Goal: Task Accomplishment & Management: Manage account settings

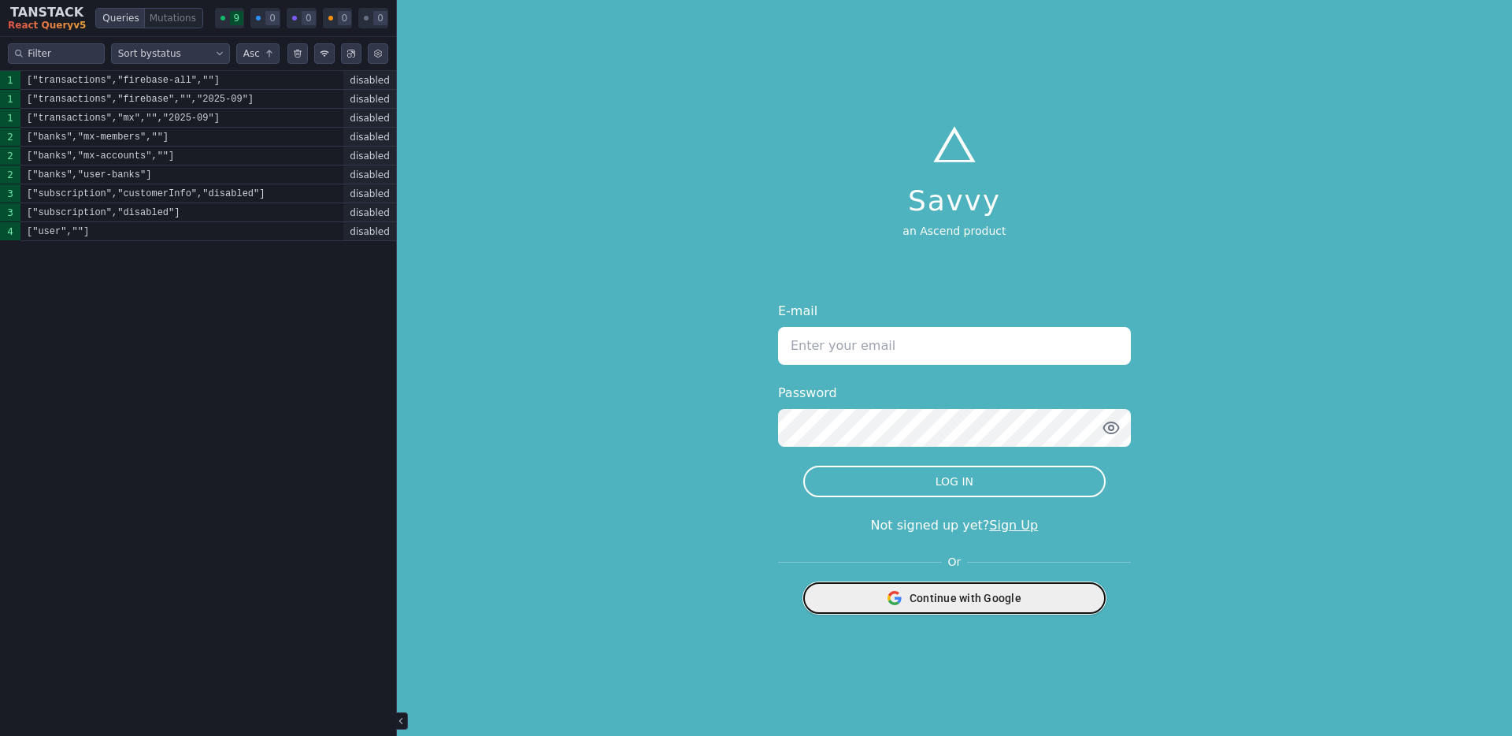
click at [984, 592] on span "Continue with Google" at bounding box center [966, 598] width 112 height 16
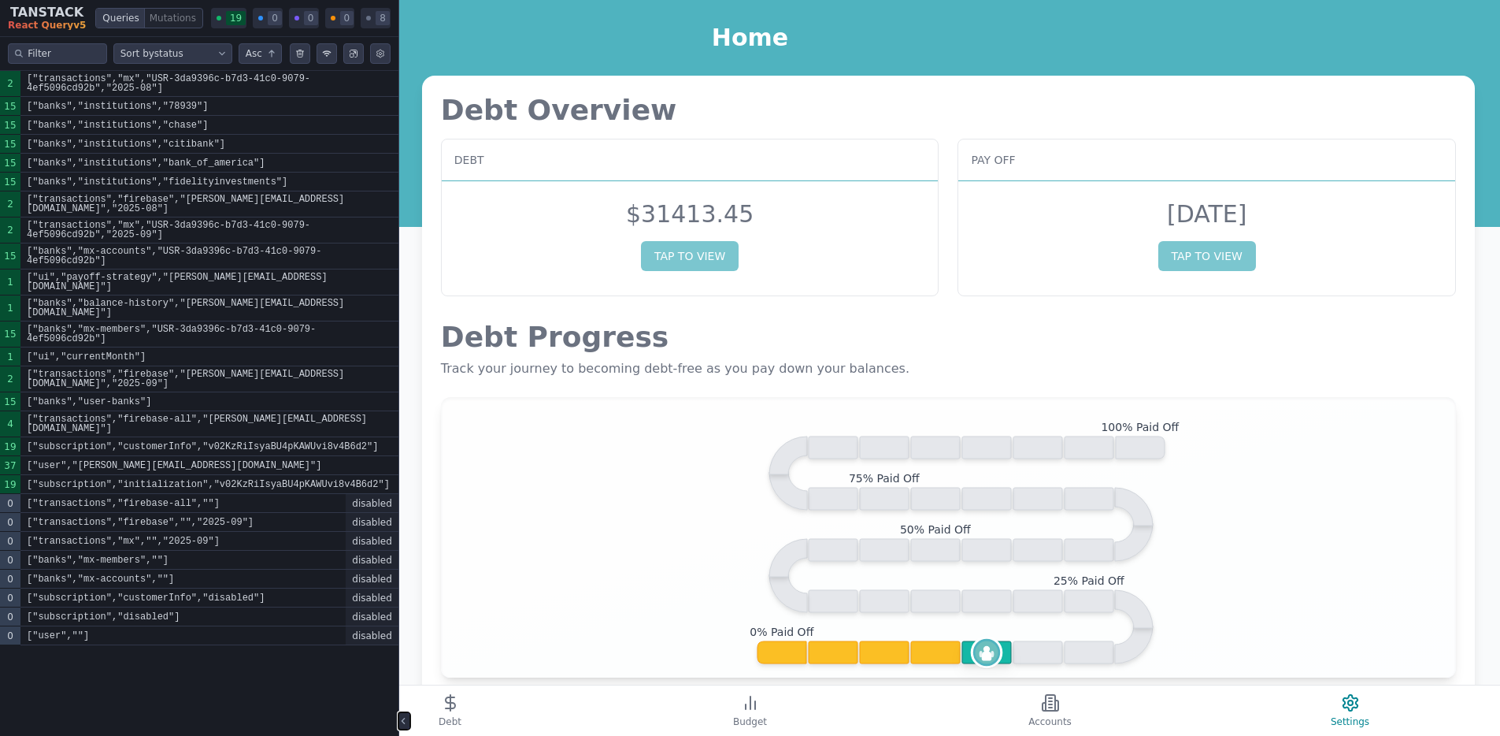
click at [405, 718] on icon "Close tanstack query devtools" at bounding box center [403, 720] width 6 height 6
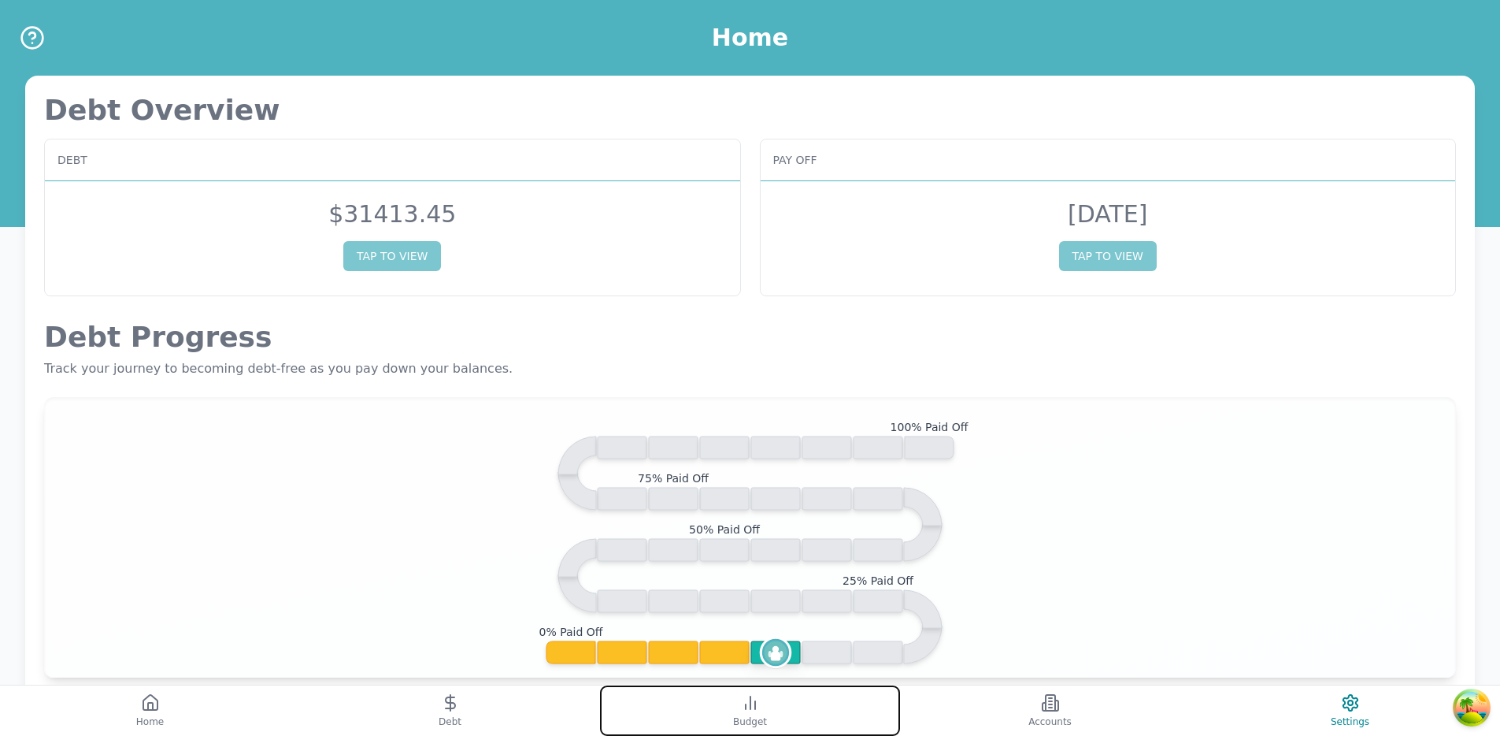
click at [844, 702] on button "Budget" at bounding box center [750, 710] width 300 height 50
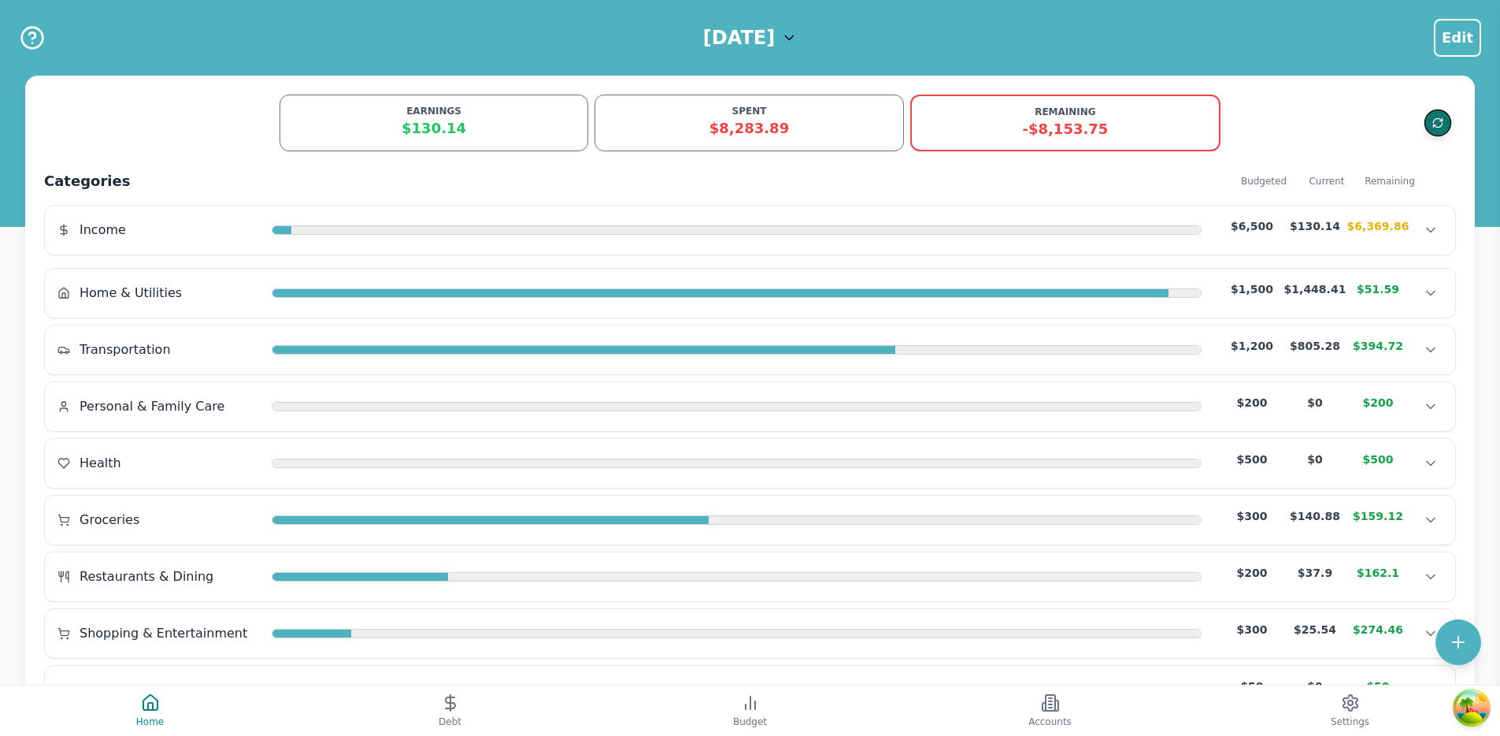
click at [1436, 118] on icon "Refresh data" at bounding box center [1437, 120] width 9 height 5
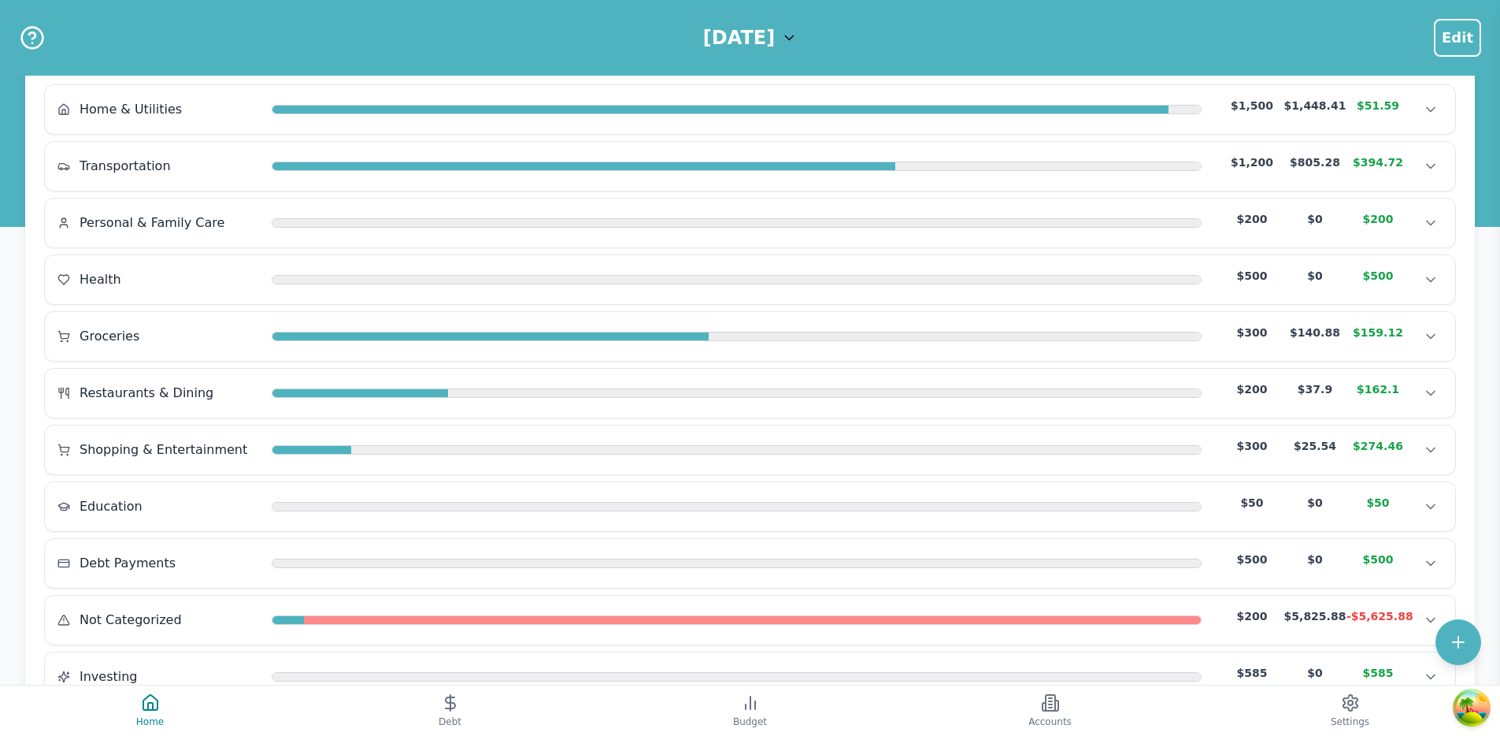
scroll to position [250, 0]
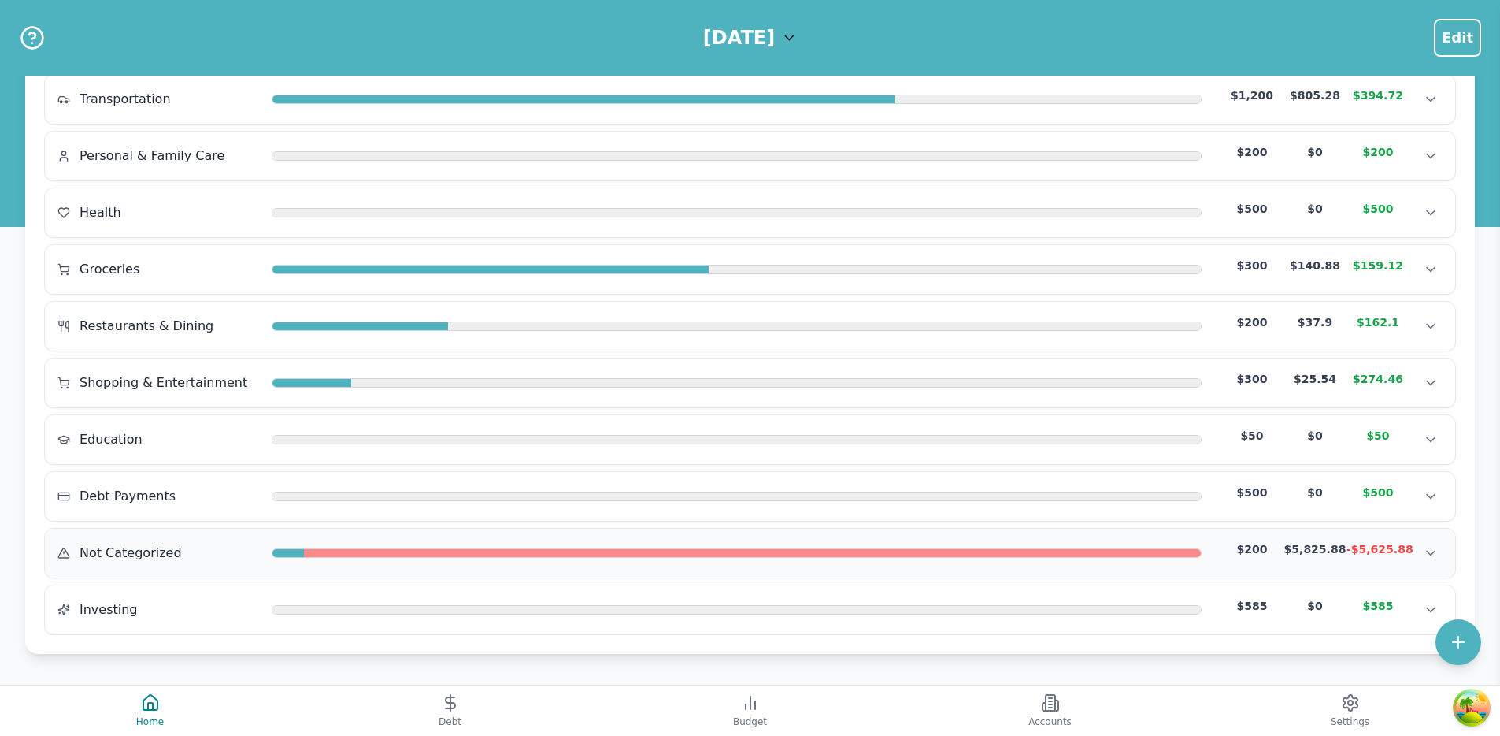
click at [1010, 545] on div "Not Categorized $200 $5,825.88 -$5,625.88" at bounding box center [749, 553] width 1385 height 24
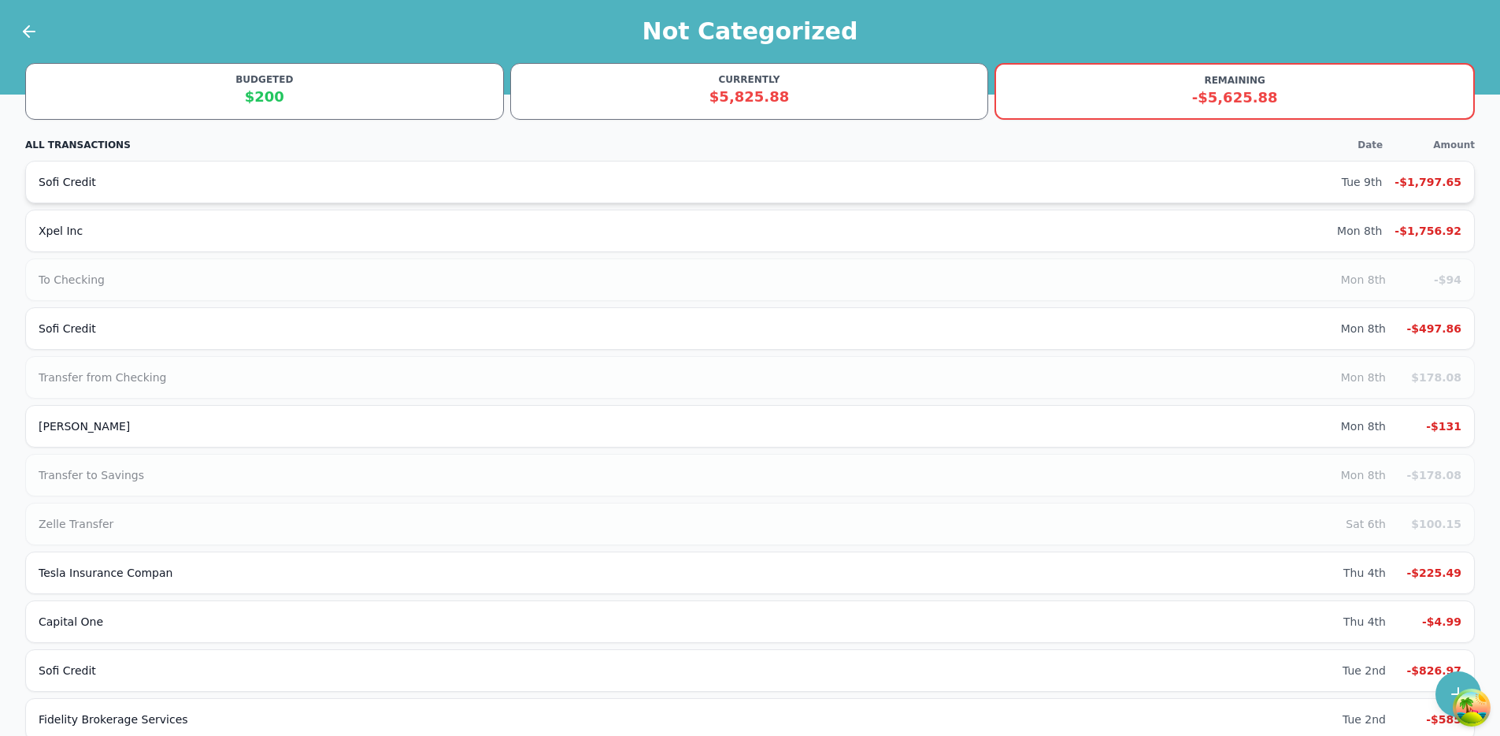
click at [550, 180] on div "Sofi Credit" at bounding box center [690, 182] width 1303 height 16
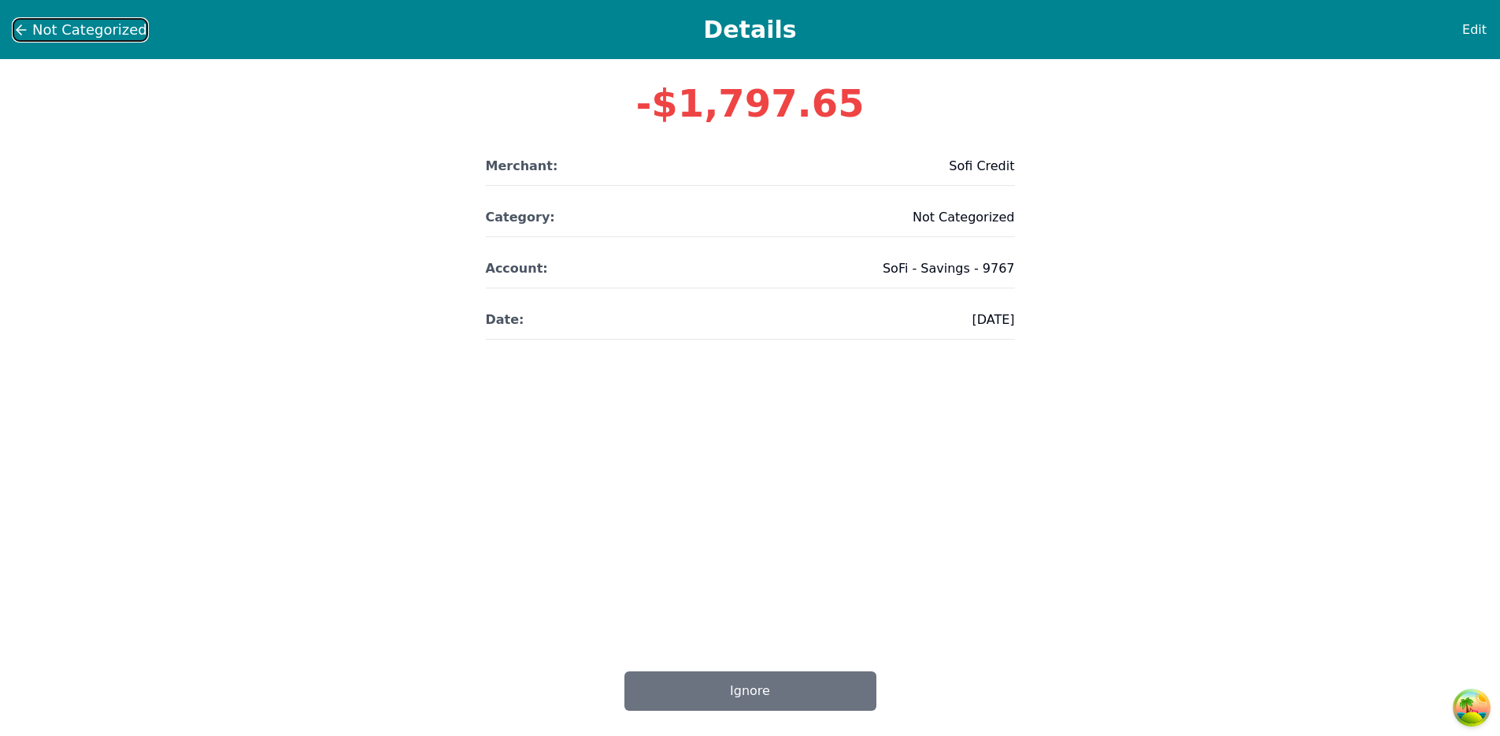
click at [26, 35] on icon at bounding box center [21, 30] width 16 height 16
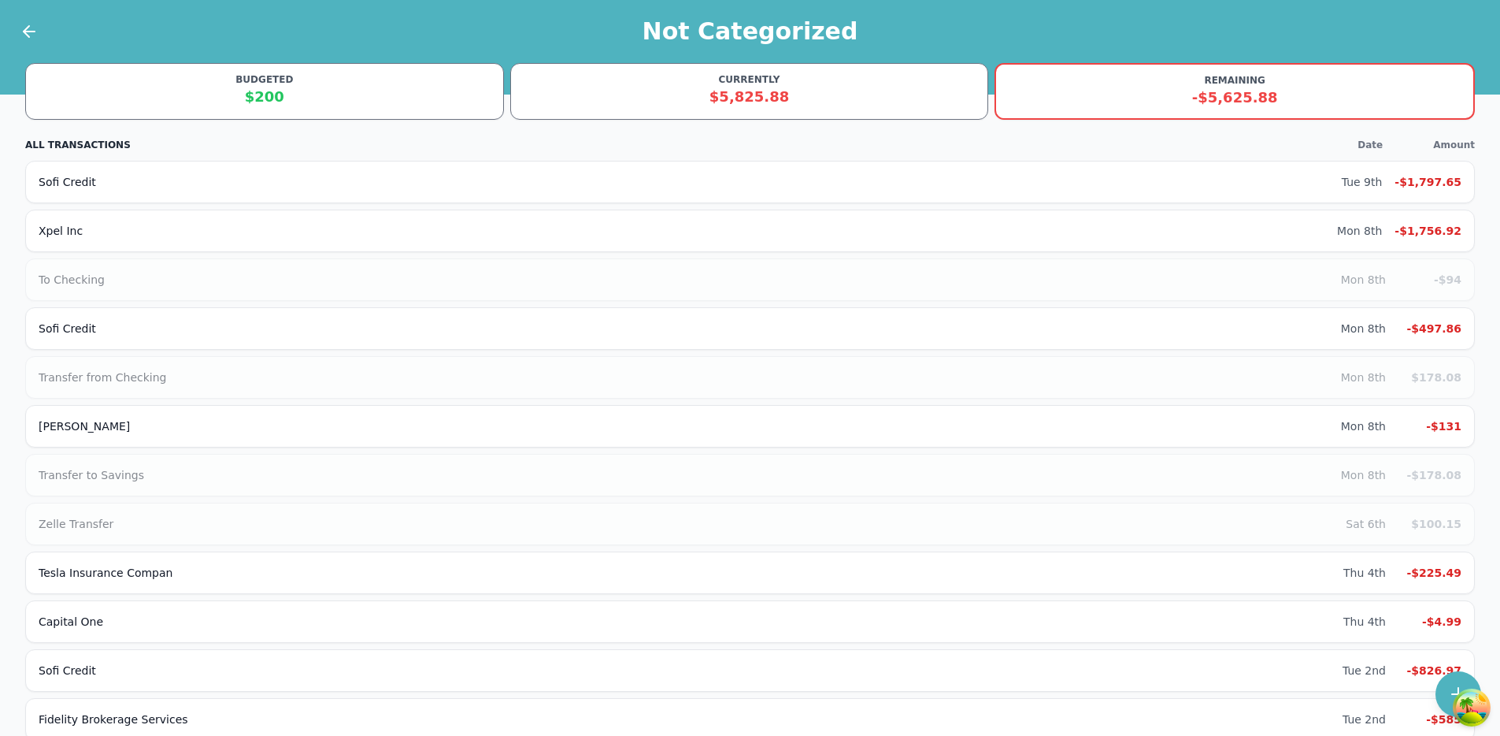
click at [20, 20] on div at bounding box center [19, 31] width 39 height 63
click at [23, 26] on icon at bounding box center [29, 31] width 19 height 19
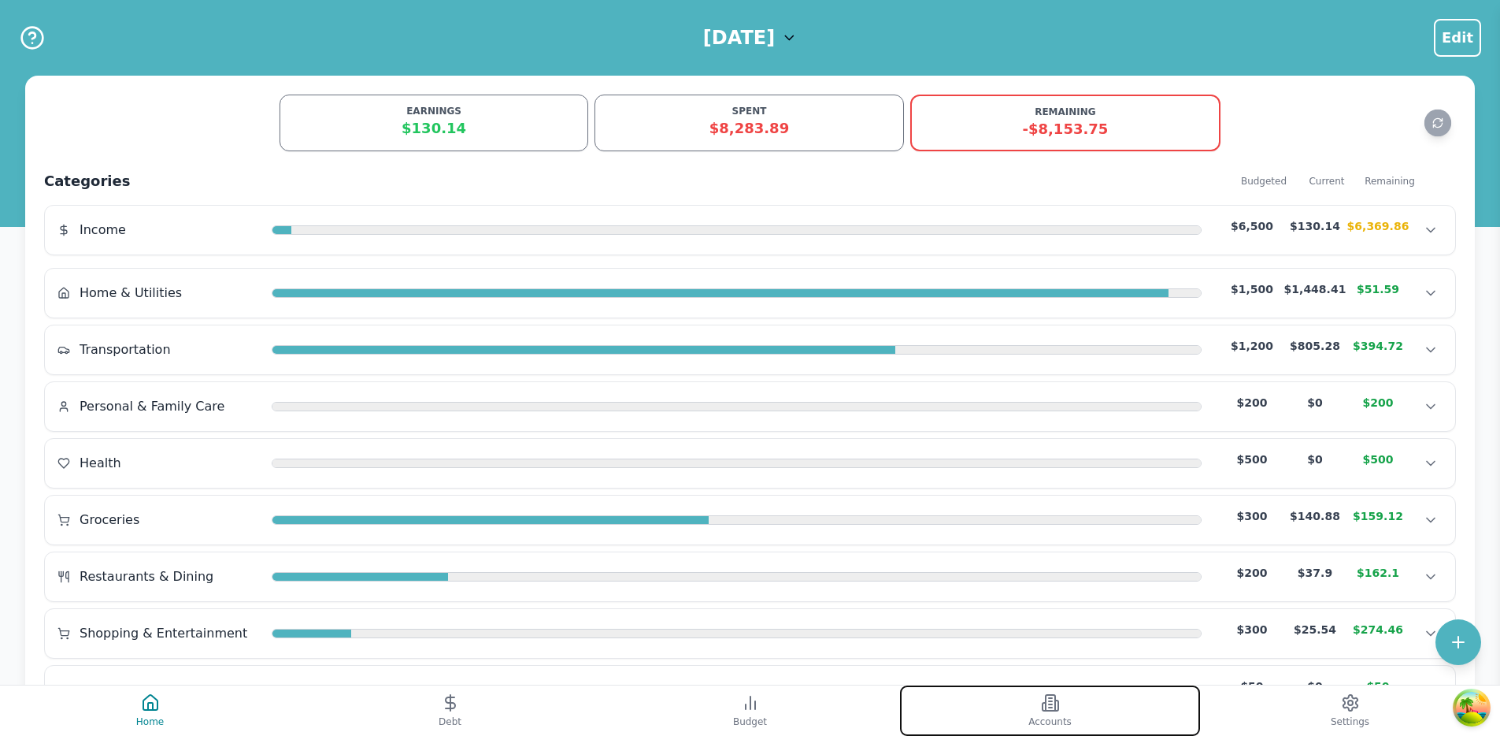
click at [1034, 711] on button "Accounts" at bounding box center [1050, 710] width 300 height 50
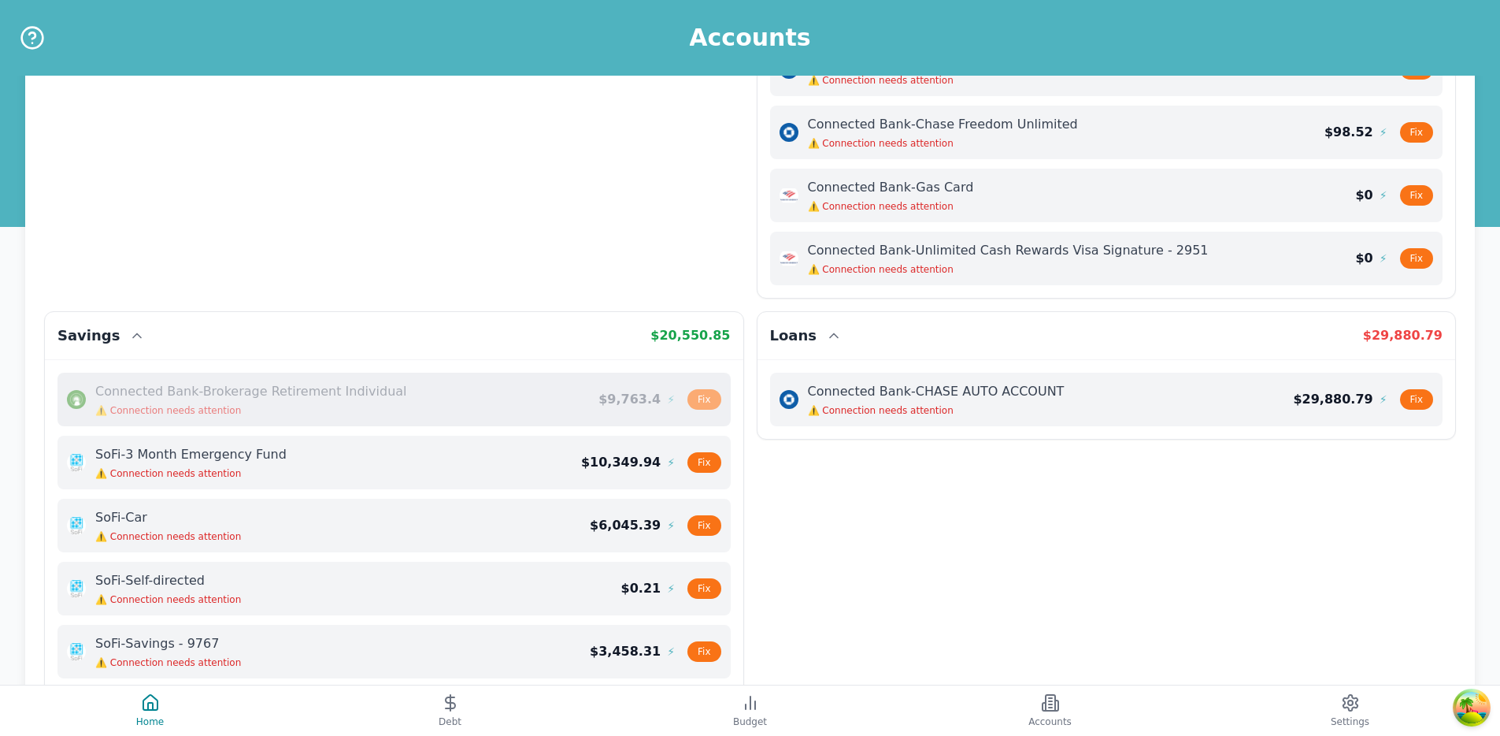
scroll to position [287, 0]
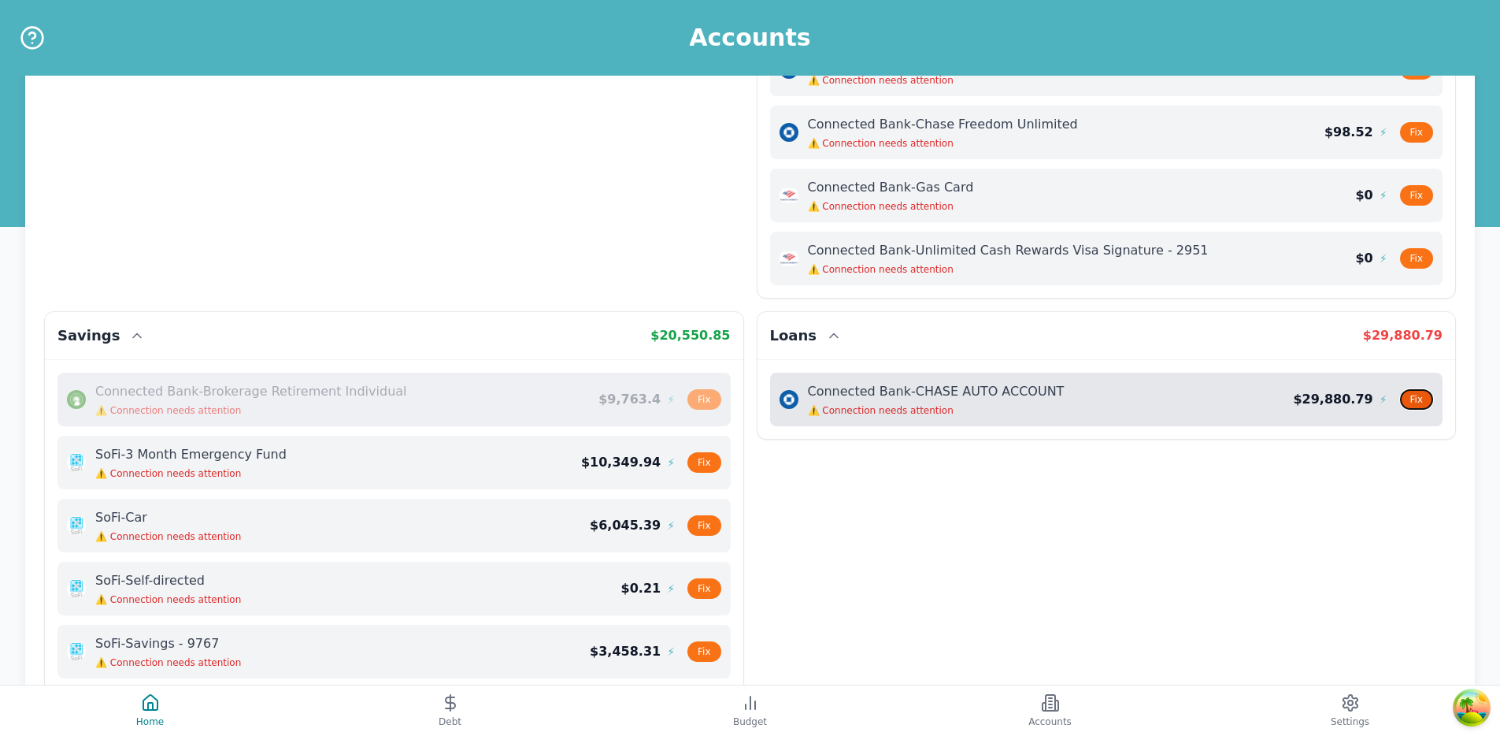
click at [1422, 396] on button "Fix" at bounding box center [1416, 399] width 33 height 20
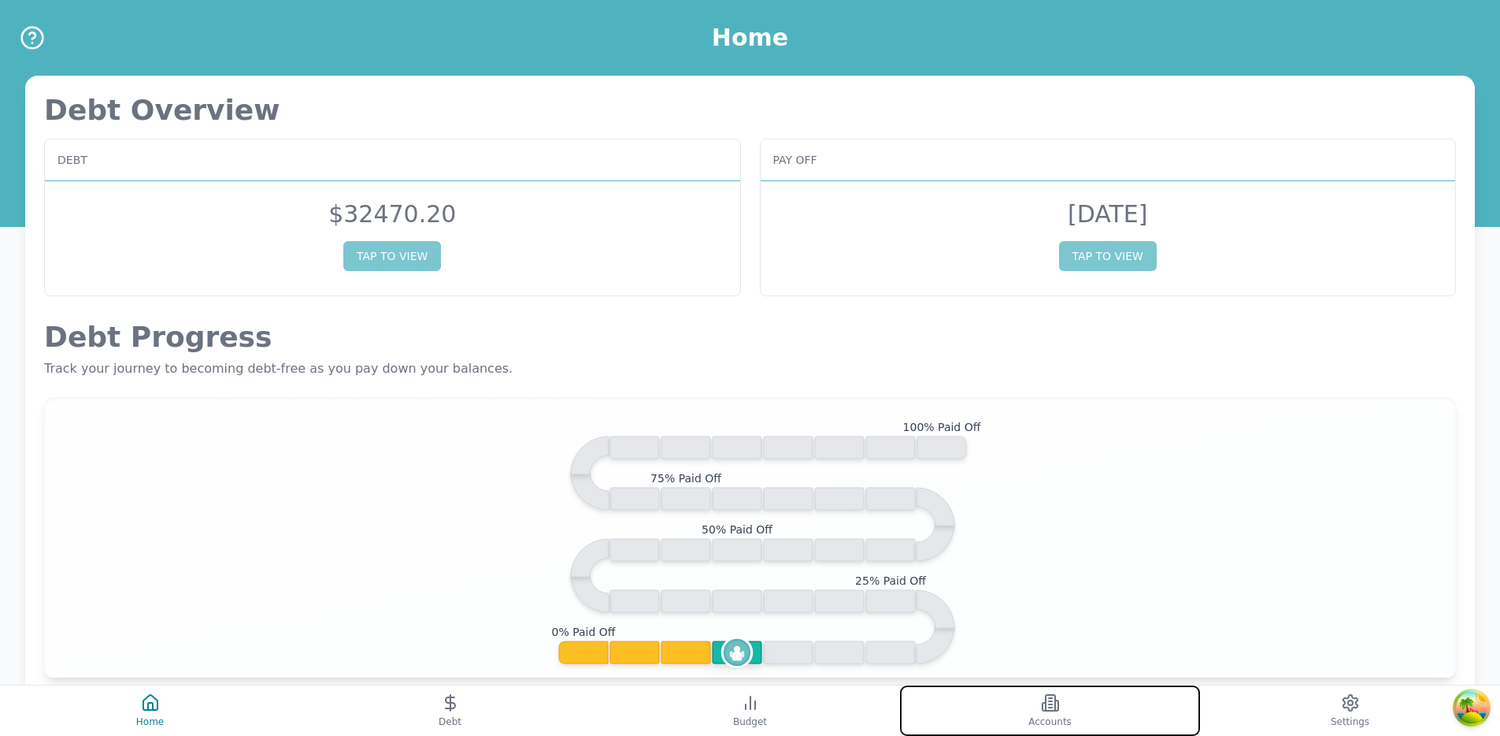
click at [1070, 702] on button "Accounts" at bounding box center [1050, 710] width 300 height 50
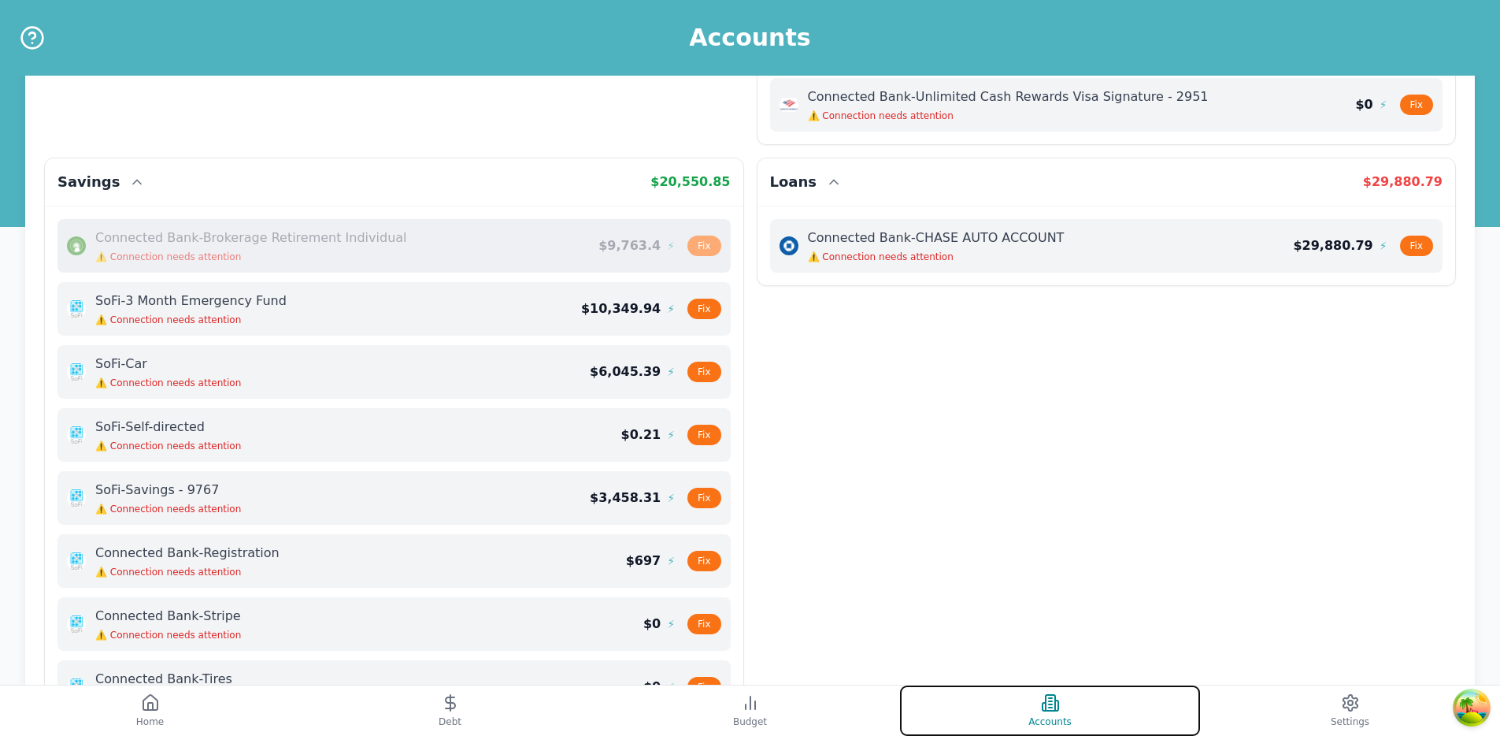
scroll to position [643, 0]
